Goal: Task Accomplishment & Management: Manage account settings

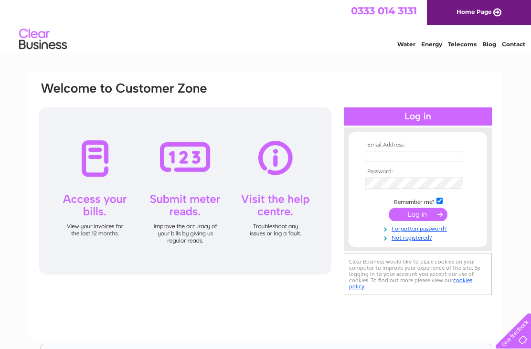
click at [199, 187] on div at bounding box center [185, 191] width 292 height 167
click at [187, 204] on div at bounding box center [185, 191] width 292 height 167
click at [429, 152] on input "text" at bounding box center [414, 156] width 98 height 11
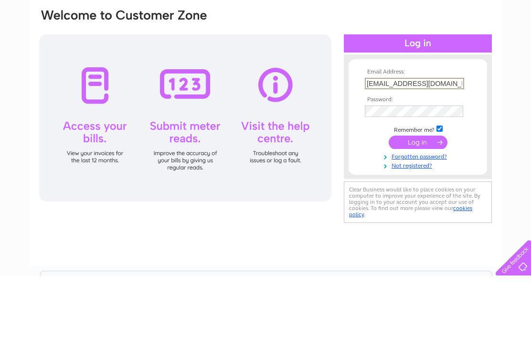
type input "[EMAIL_ADDRESS][DOMAIN_NAME]"
click at [433, 209] on input "submit" at bounding box center [418, 215] width 59 height 13
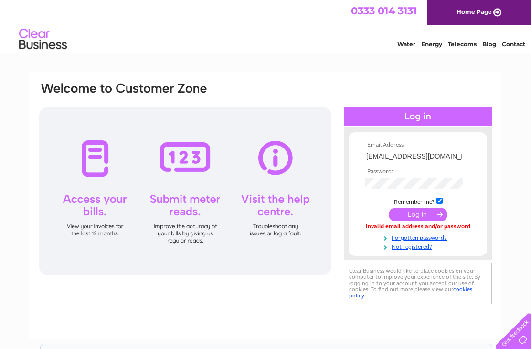
click at [434, 236] on link "Forgotten password?" at bounding box center [419, 237] width 108 height 9
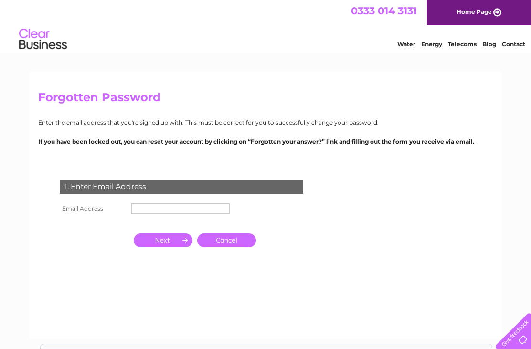
click at [184, 209] on input "text" at bounding box center [180, 209] width 98 height 11
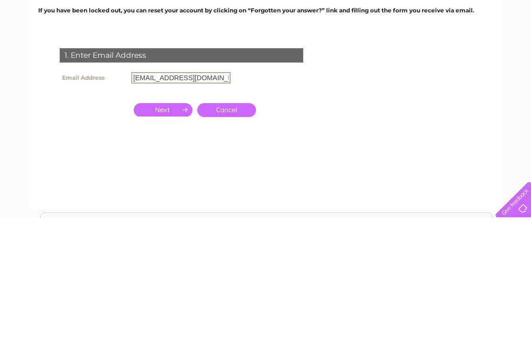
type input "Mickbarrett1@live.co.uk"
click at [159, 235] on input "button" at bounding box center [163, 241] width 59 height 13
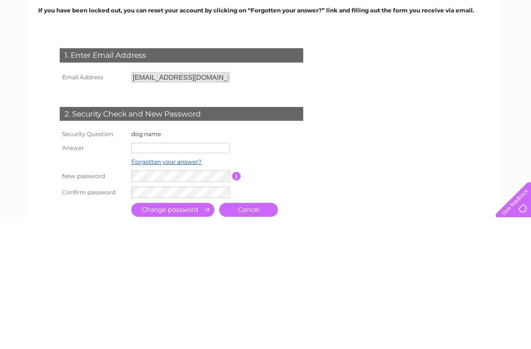
scroll to position [131, 0]
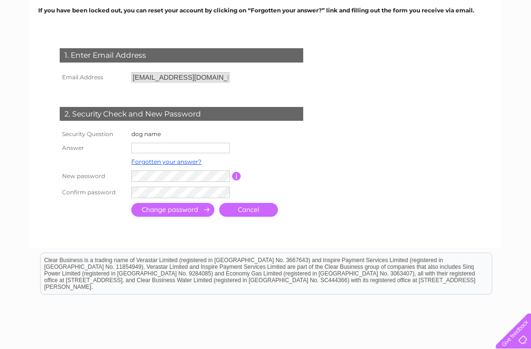
click at [175, 144] on input "text" at bounding box center [180, 148] width 98 height 11
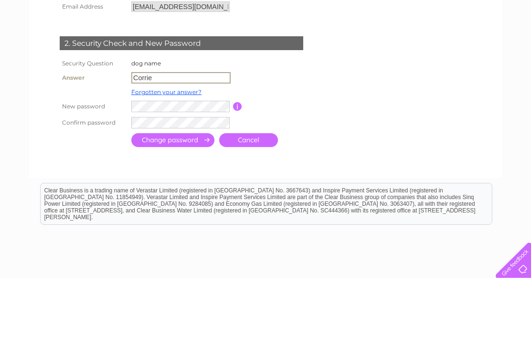
type input "Corrie"
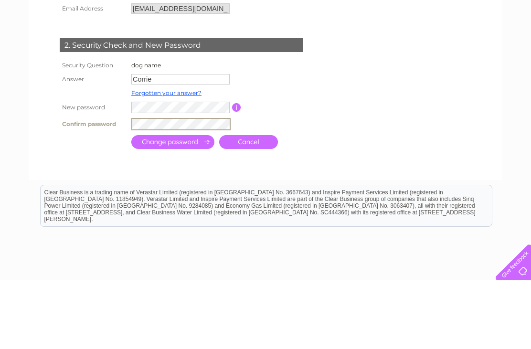
click at [302, 184] on td at bounding box center [223, 192] width 189 height 17
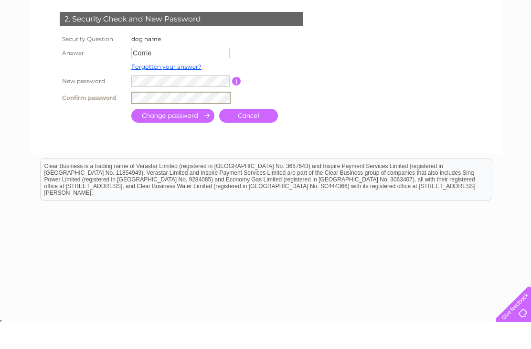
scroll to position [201, 0]
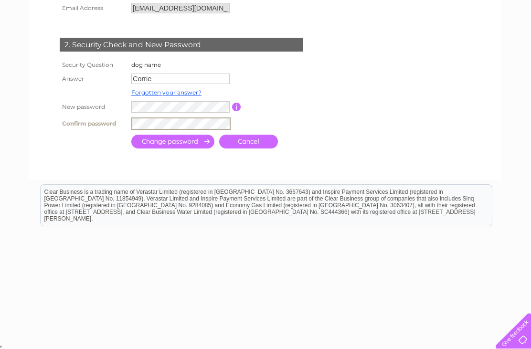
click at [173, 145] on input "submit" at bounding box center [172, 142] width 83 height 14
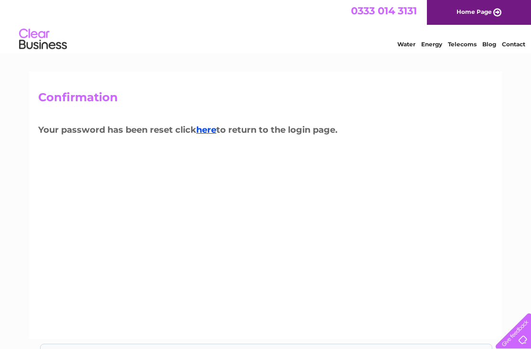
click at [213, 129] on link "here" at bounding box center [206, 130] width 20 height 11
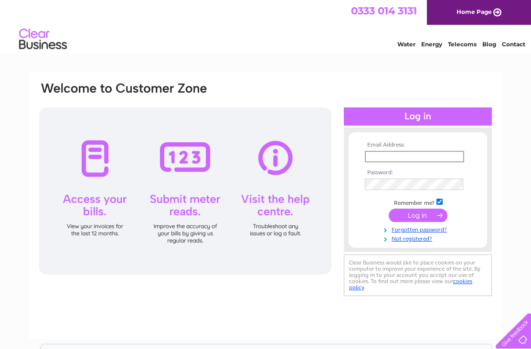
click at [414, 153] on input "text" at bounding box center [414, 156] width 99 height 11
type input "[EMAIL_ADDRESS][DOMAIN_NAME]"
click at [418, 216] on input "submit" at bounding box center [418, 215] width 59 height 13
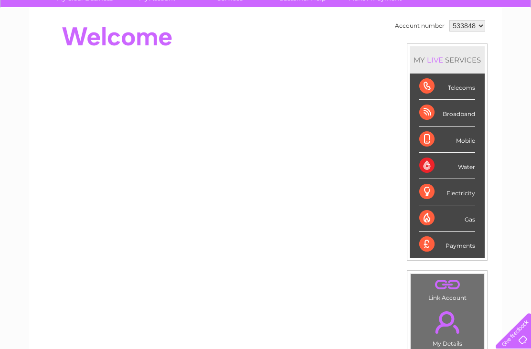
scroll to position [73, 0]
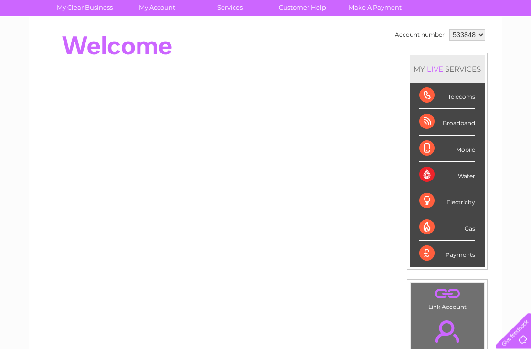
click at [470, 176] on div "Water" at bounding box center [448, 175] width 56 height 26
click at [473, 172] on div "Water" at bounding box center [448, 175] width 56 height 26
click at [441, 149] on div "Mobile" at bounding box center [448, 149] width 56 height 26
click at [436, 150] on div "Mobile" at bounding box center [448, 149] width 56 height 26
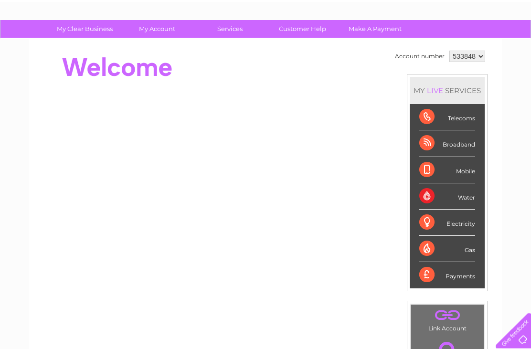
scroll to position [0, 0]
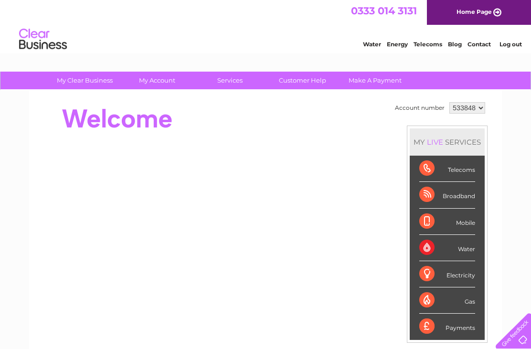
click at [371, 46] on link "Water" at bounding box center [372, 44] width 18 height 7
